Goal: Information Seeking & Learning: Understand process/instructions

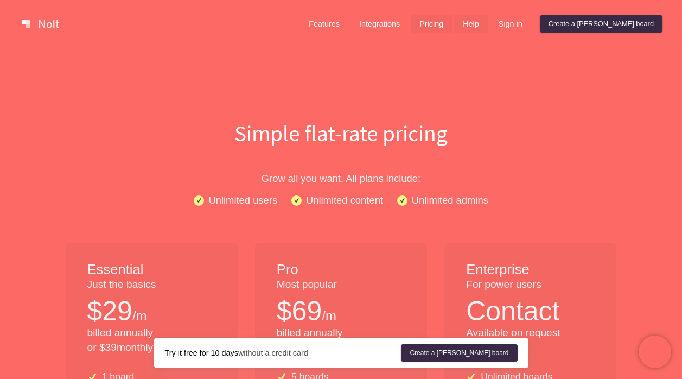
click at [488, 28] on link "Help" at bounding box center [471, 23] width 34 height 17
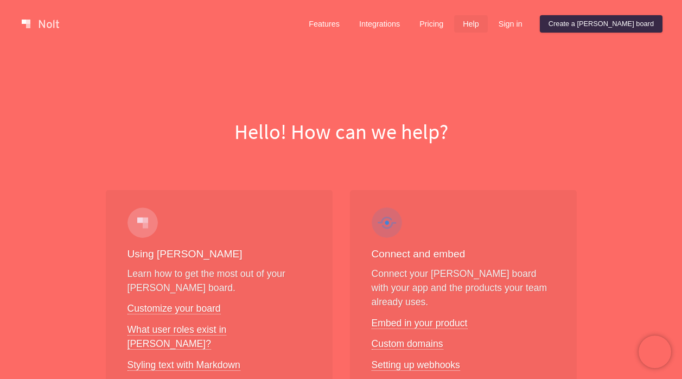
click at [488, 24] on link "Help" at bounding box center [471, 23] width 34 height 17
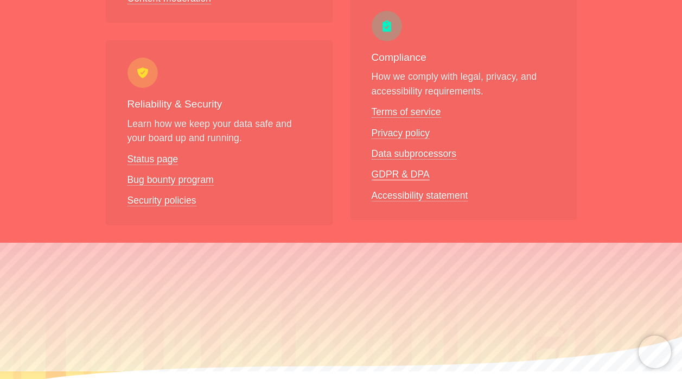
scroll to position [1328, 0]
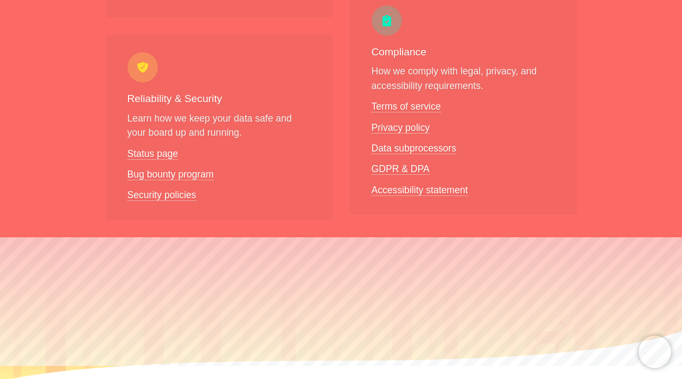
click at [438, 378] on link "Privacy" at bounding box center [430, 385] width 38 height 8
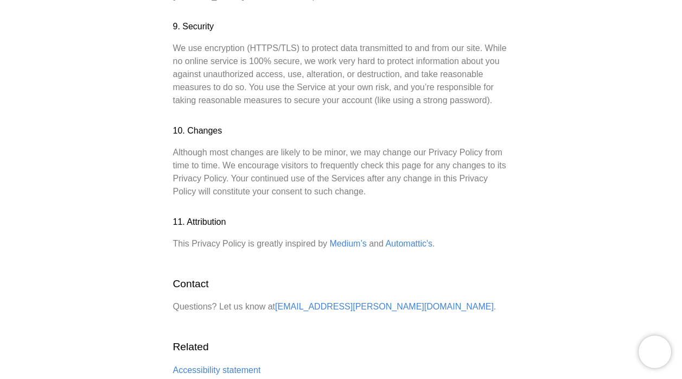
scroll to position [1447, 0]
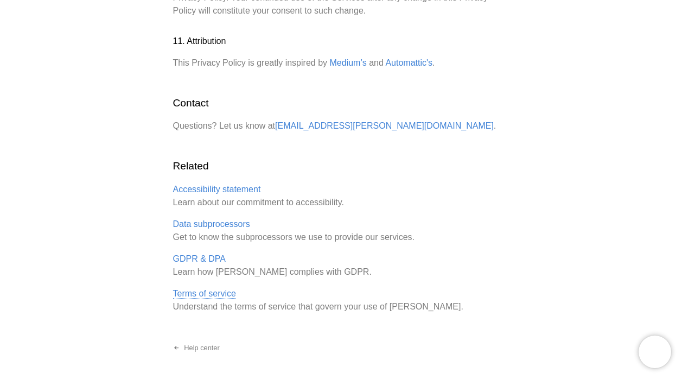
click at [214, 289] on link "Terms of service" at bounding box center [204, 294] width 63 height 10
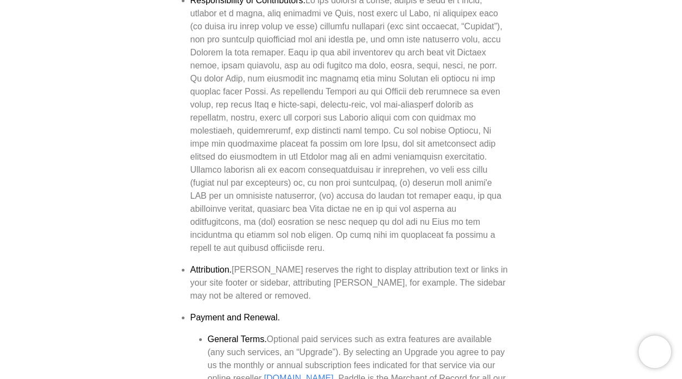
scroll to position [904, 0]
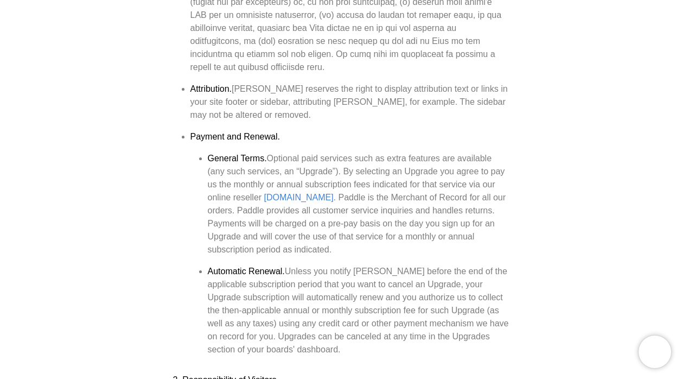
click at [508, 265] on li "Automatic Renewal. Unless you notify [PERSON_NAME] before the end of the applic…" at bounding box center [359, 310] width 302 height 91
